Goal: Find specific page/section: Find specific page/section

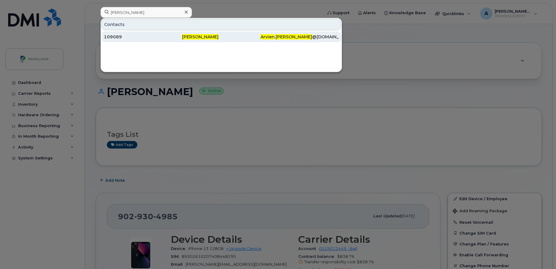
type input "[PERSON_NAME]"
click at [182, 40] on div "109089" at bounding box center [221, 36] width 78 height 11
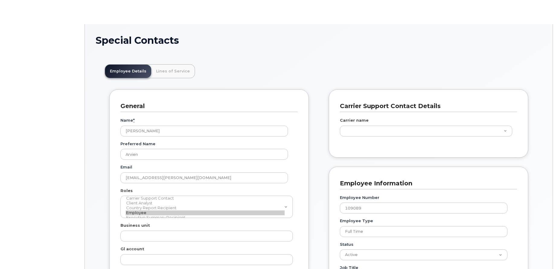
scroll to position [18, 0]
type input "4806202"
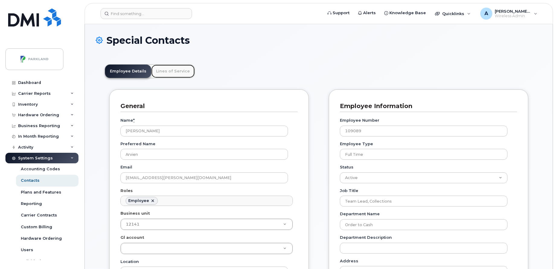
click at [179, 72] on link "Lines of Service" at bounding box center [172, 71] width 43 height 13
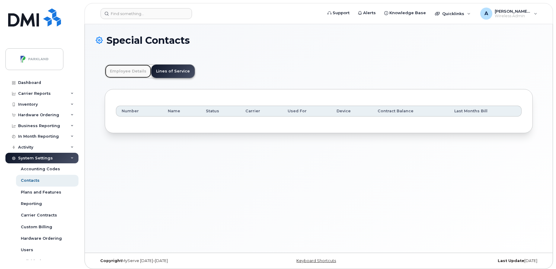
click at [121, 70] on link "Employee Details" at bounding box center [128, 71] width 46 height 13
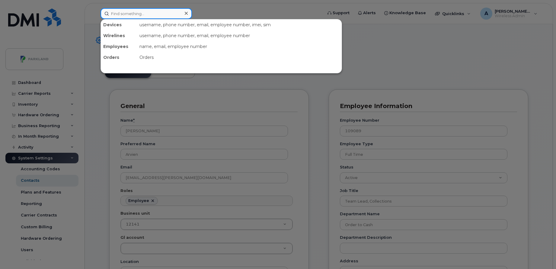
click at [139, 16] on input at bounding box center [145, 13] width 91 height 11
paste input "[PHONE_NUMBER]"
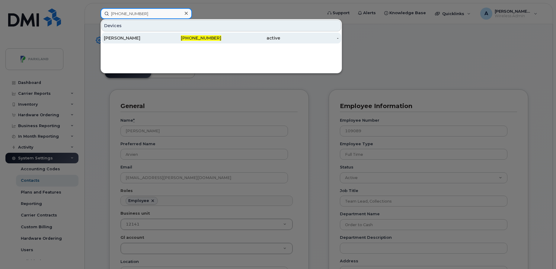
type input "[PHONE_NUMBER]"
click at [203, 40] on span "[PHONE_NUMBER]" at bounding box center [201, 37] width 40 height 5
